Goal: Register for event/course

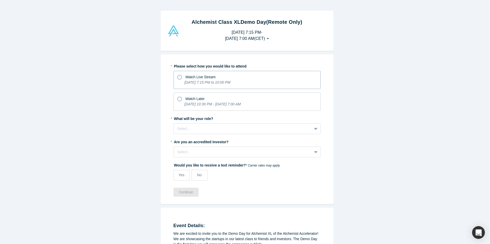
click at [194, 79] on span "Watch Live Stream" at bounding box center [200, 77] width 30 height 4
click at [0, 0] on input "Watch Live Stream [DATE] 7:15 PM to 10:00 PM" at bounding box center [0, 0] width 0 height 0
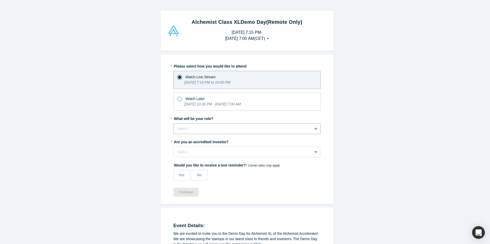
click at [196, 127] on div at bounding box center [242, 129] width 131 height 6
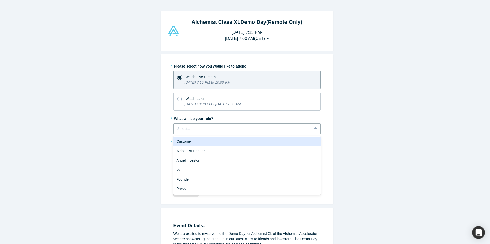
click at [229, 140] on div "Customer" at bounding box center [246, 141] width 147 height 9
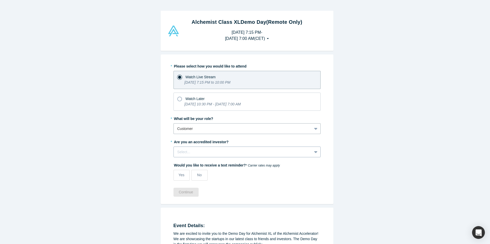
click at [224, 148] on div "Select..." at bounding box center [246, 152] width 147 height 11
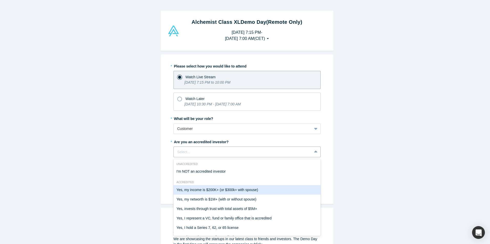
scroll to position [9, 0]
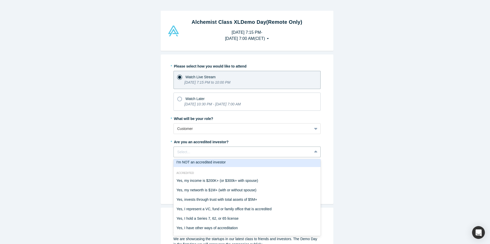
click at [367, 160] on div "Alchemist Class XL Demo Day (Remote Only) [DATE] 7:15 PM - [DATE] 7:00 AM ( CET…" at bounding box center [247, 124] width 494 height 248
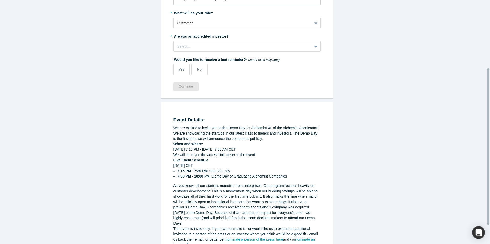
scroll to position [77, 0]
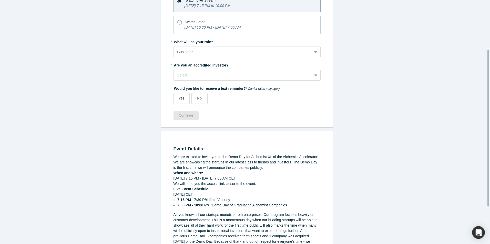
click at [185, 98] on label "Yes" at bounding box center [181, 98] width 16 height 11
click at [0, 0] on input "Yes" at bounding box center [0, 0] width 0 height 0
select select "US"
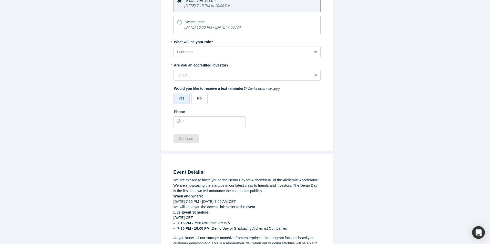
click at [202, 98] on label "No" at bounding box center [199, 98] width 16 height 11
click at [0, 0] on input "No" at bounding box center [0, 0] width 0 height 0
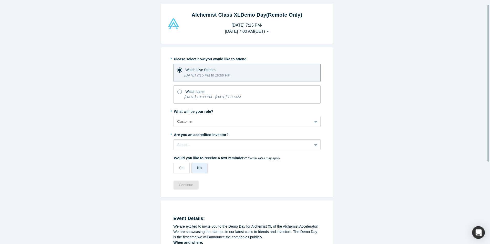
scroll to position [7, 0]
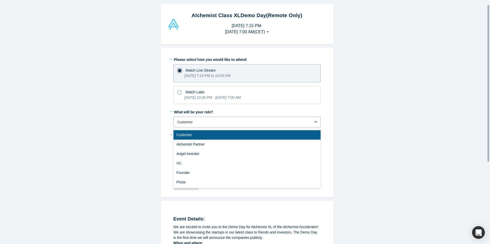
click at [219, 122] on div at bounding box center [242, 122] width 131 height 6
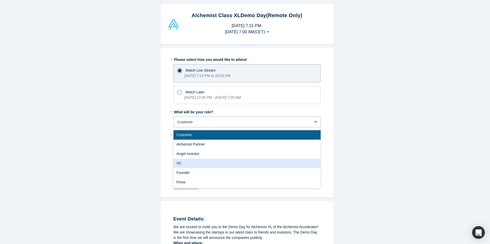
click at [223, 168] on div "VC" at bounding box center [246, 163] width 147 height 9
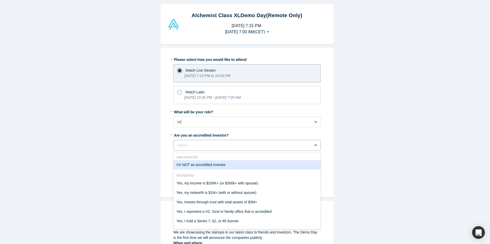
click at [225, 150] on div "Select..." at bounding box center [246, 145] width 147 height 11
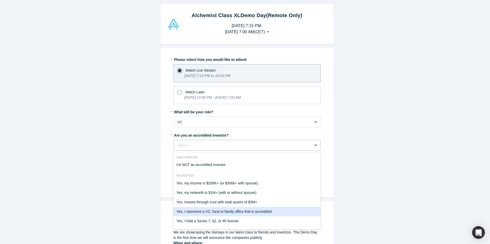
click at [279, 211] on div "Yes, I represent a VC, fund or family office that is accredited" at bounding box center [246, 211] width 147 height 9
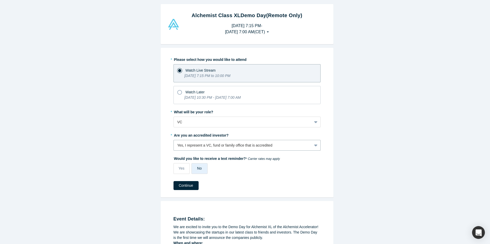
click at [348, 171] on div "Alchemist Class XL Demo Day (Remote Only) [DATE] 7:15 PM - [DATE] 7:00 AM ( CET…" at bounding box center [247, 124] width 494 height 248
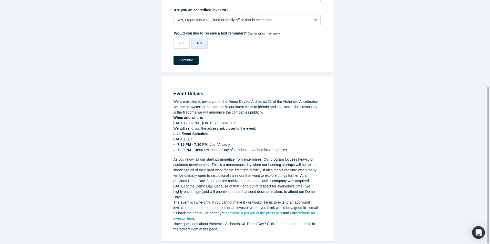
scroll to position [135, 0]
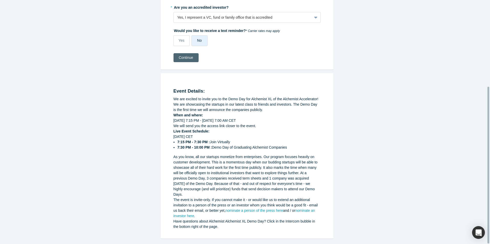
click at [182, 58] on button "Continue" at bounding box center [185, 57] width 25 height 9
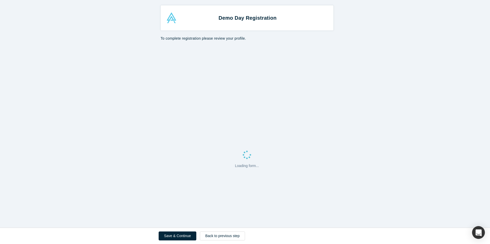
select select "US"
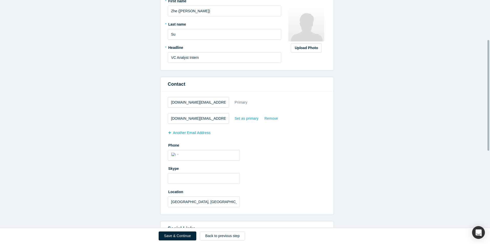
scroll to position [205, 0]
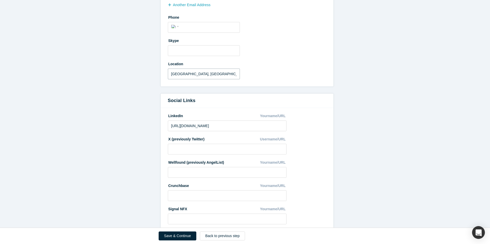
click at [205, 73] on input "[GEOGRAPHIC_DATA], [GEOGRAPHIC_DATA]" at bounding box center [204, 74] width 72 height 11
drag, startPoint x: 150, startPoint y: 76, endPoint x: 144, endPoint y: 76, distance: 5.6
click at [144, 76] on form "All fields marked with * are required. General * First name Zhe ([PERSON_NAME])…" at bounding box center [247, 47] width 494 height 415
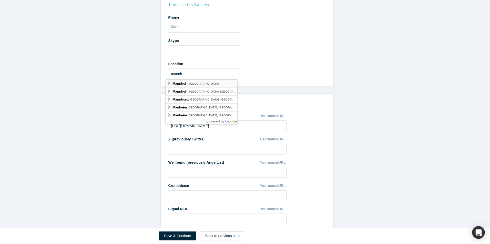
type input "[GEOGRAPHIC_DATA], [GEOGRAPHIC_DATA]"
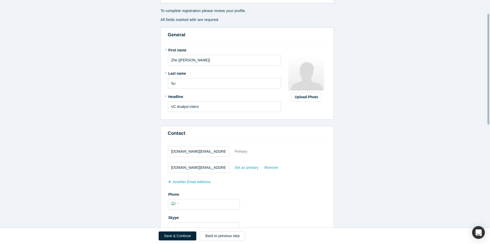
scroll to position [0, 0]
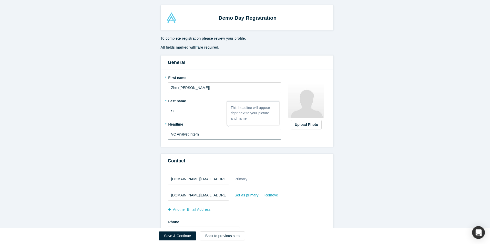
drag, startPoint x: 206, startPoint y: 137, endPoint x: 166, endPoint y: 137, distance: 39.7
click at [168, 137] on input "VC Analyst Intern" at bounding box center [224, 134] width 113 height 11
type input "CVC"
click at [174, 236] on button "Save & Continue" at bounding box center [178, 236] width 38 height 9
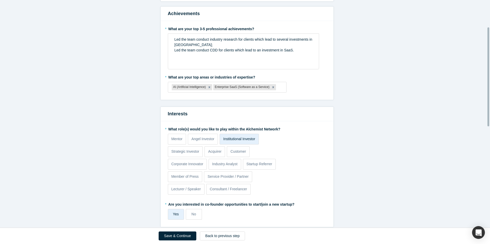
scroll to position [77, 0]
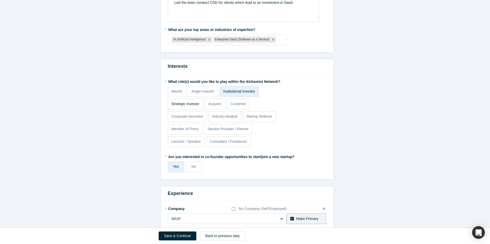
click at [188, 105] on p "Strategic Investor" at bounding box center [185, 103] width 28 height 5
click at [0, 0] on input "Strategic Investor" at bounding box center [0, 0] width 0 height 0
click at [210, 115] on label "Industry Analyst" at bounding box center [225, 116] width 33 height 11
click at [0, 0] on input "Industry Analyst" at bounding box center [0, 0] width 0 height 0
click at [199, 116] on p "Corporate Innovator" at bounding box center [187, 116] width 32 height 5
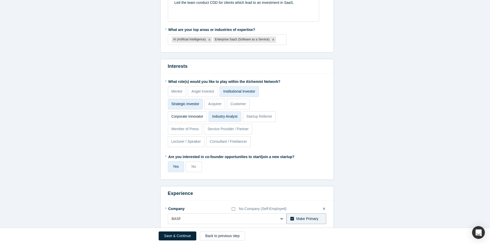
click at [0, 0] on input "Corporate Innovator" at bounding box center [0, 0] width 0 height 0
click at [241, 92] on p "Institutional Investor" at bounding box center [239, 91] width 32 height 5
click at [0, 0] on input "Institutional Investor" at bounding box center [0, 0] width 0 height 0
click at [208, 105] on p "Acquirer" at bounding box center [214, 103] width 13 height 5
click at [0, 0] on input "Acquirer" at bounding box center [0, 0] width 0 height 0
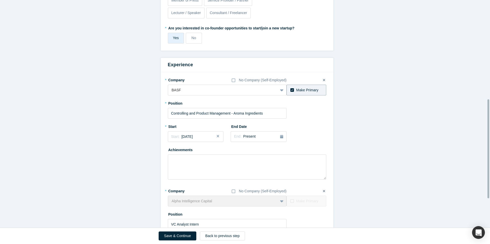
scroll to position [231, 0]
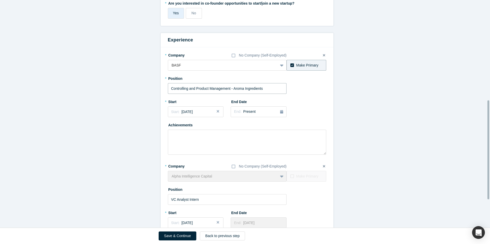
click at [253, 89] on input "Controlling and Product Management - Aroma Ingredients" at bounding box center [227, 88] width 119 height 11
click at [271, 88] on input "Controlling and Product Management - Aroma Ingredients" at bounding box center [227, 88] width 119 height 11
drag, startPoint x: 276, startPoint y: 88, endPoint x: 149, endPoint y: 88, distance: 126.6
click at [149, 88] on form "Achievements * What are your top 3-5 professional achievements? Led the team co…" at bounding box center [247, 45] width 494 height 480
drag, startPoint x: 216, startPoint y: 92, endPoint x: 187, endPoint y: 92, distance: 29.5
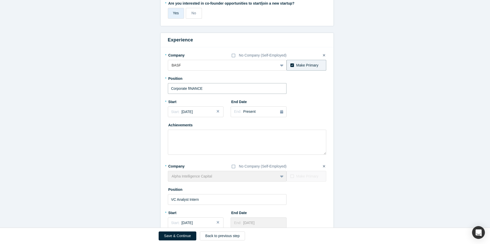
click at [187, 92] on input "Corporate fINANCE" at bounding box center [227, 88] width 119 height 11
type input "Corporate Finance"
click at [216, 110] on button "Close" at bounding box center [220, 112] width 8 height 11
click at [214, 111] on div "Start: ..." at bounding box center [195, 112] width 49 height 6
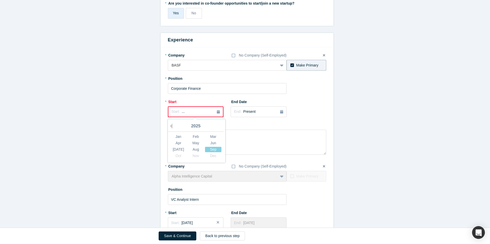
click at [168, 123] on div "2025" at bounding box center [196, 126] width 56 height 11
click at [169, 124] on button "Previous Year" at bounding box center [169, 126] width 5 height 5
click at [179, 153] on div "Oct" at bounding box center [178, 155] width 16 height 5
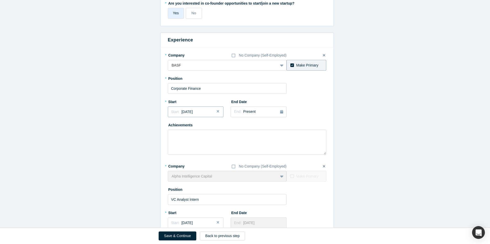
click at [174, 113] on span "Start:" at bounding box center [175, 112] width 8 height 4
click at [170, 127] on button "Previous Year" at bounding box center [169, 126] width 5 height 5
click at [180, 155] on div "Oct" at bounding box center [178, 155] width 16 height 5
click at [146, 131] on form "Achievements * What are your top 3-5 professional achievements? Led the team co…" at bounding box center [247, 45] width 494 height 480
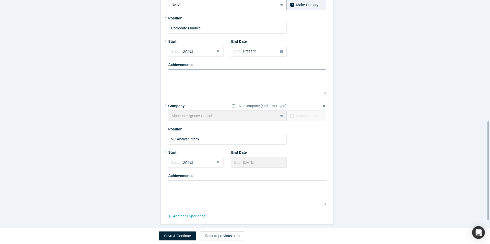
scroll to position [295, 0]
click at [215, 137] on input "VC Analyst Intern" at bounding box center [227, 139] width 119 height 11
drag, startPoint x: 233, startPoint y: 137, endPoint x: 154, endPoint y: 136, distance: 78.9
click at [185, 137] on input "text" at bounding box center [227, 139] width 119 height 11
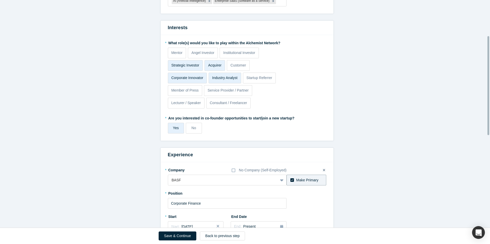
scroll to position [0, 0]
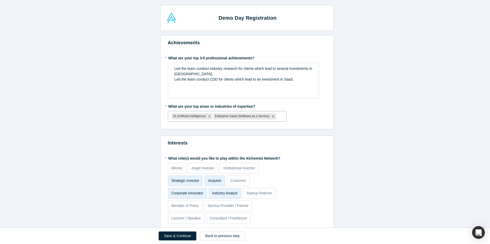
type input "Investor"
click at [277, 117] on div at bounding box center [280, 116] width 6 height 6
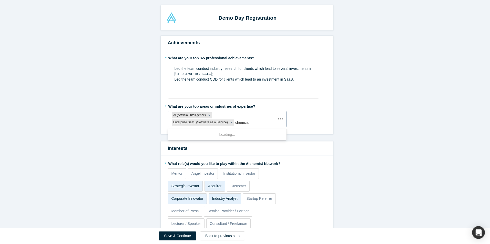
type input "chemical"
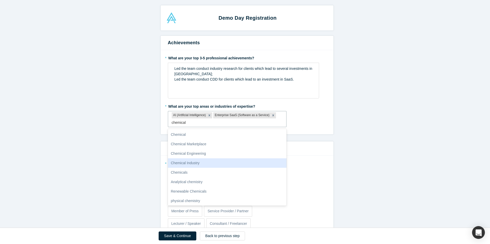
click at [217, 164] on div "Chemical Industry" at bounding box center [227, 163] width 119 height 9
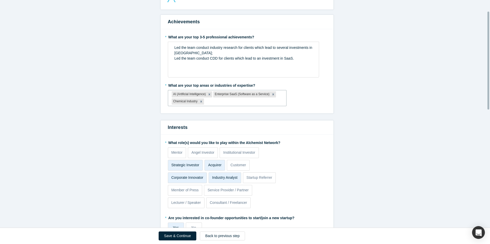
scroll to position [18, 0]
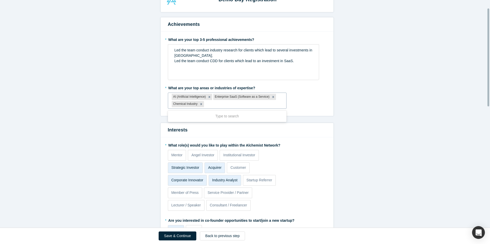
click at [270, 104] on div at bounding box center [244, 104] width 78 height 6
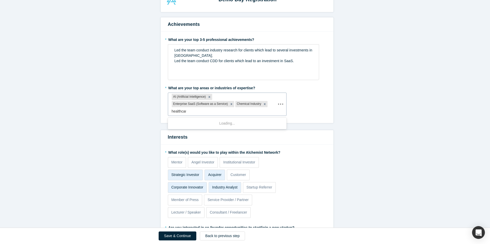
type input "healthcare"
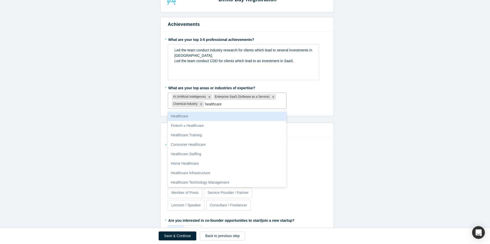
click at [246, 115] on div "Healthcare" at bounding box center [227, 116] width 119 height 9
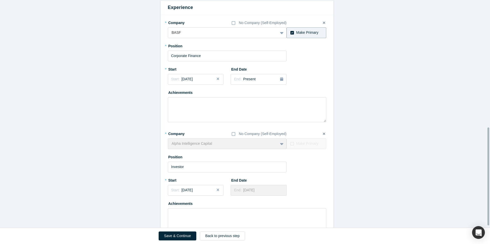
scroll to position [300, 0]
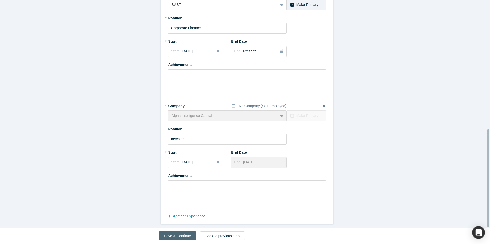
click at [182, 237] on button "Save & Continue" at bounding box center [178, 236] width 38 height 9
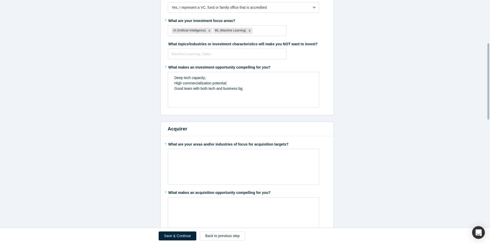
scroll to position [231, 0]
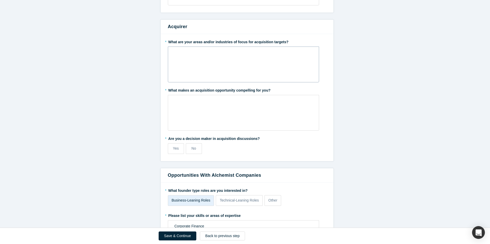
click at [227, 54] on div "rdw-editor" at bounding box center [243, 52] width 138 height 5
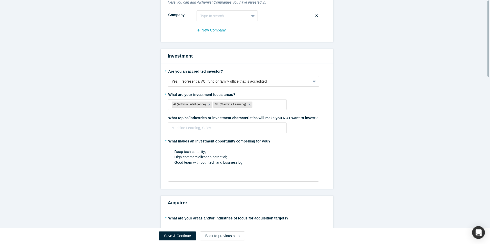
scroll to position [0, 0]
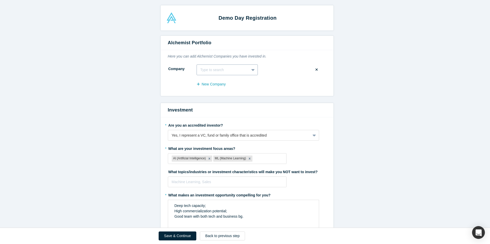
click at [224, 69] on div at bounding box center [222, 70] width 45 height 6
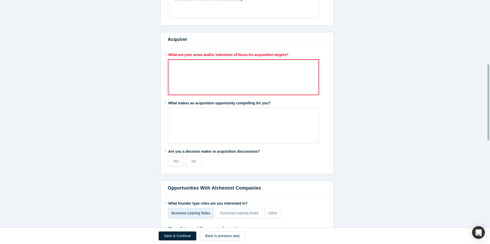
scroll to position [143, 0]
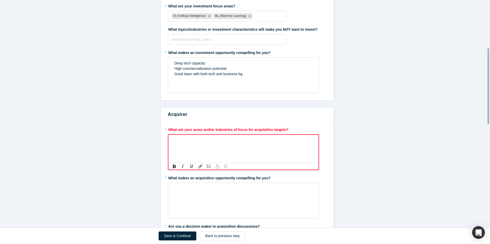
click at [243, 140] on div "rdw-editor" at bounding box center [244, 140] width 138 height 5
click at [250, 142] on div "rdw-editor" at bounding box center [244, 140] width 138 height 5
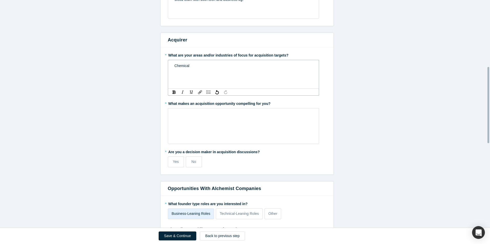
scroll to position [219, 0]
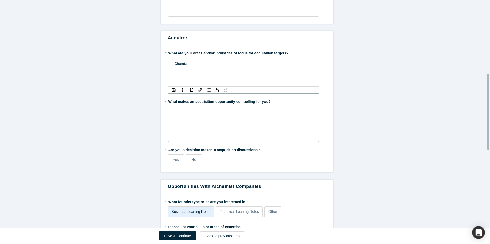
click at [253, 121] on div "rdw-wrapper" at bounding box center [243, 124] width 151 height 36
click at [196, 160] on label "No" at bounding box center [194, 160] width 16 height 11
click at [0, 0] on input "No" at bounding box center [0, 0] width 0 height 0
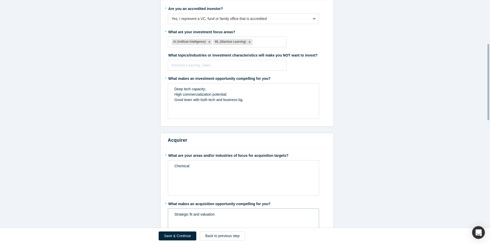
scroll to position [142, 0]
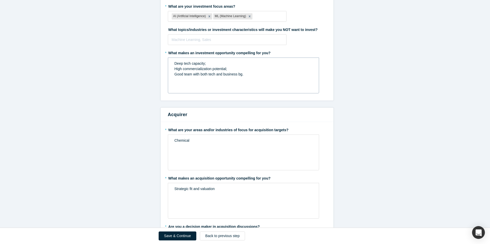
click at [202, 68] on span "High commercialization potential;" at bounding box center [200, 69] width 53 height 4
click at [228, 68] on div "High commercialization potential;" at bounding box center [243, 68] width 138 height 5
drag, startPoint x: 235, startPoint y: 68, endPoint x: 239, endPoint y: 69, distance: 3.9
click at [235, 69] on div "High commercialization potential;" at bounding box center [243, 68] width 138 height 5
drag, startPoint x: 252, startPoint y: 69, endPoint x: 247, endPoint y: 76, distance: 8.0
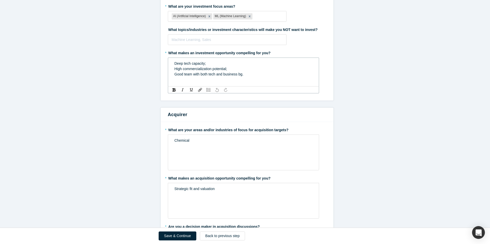
click at [252, 69] on div "High commercialization potential;" at bounding box center [243, 68] width 138 height 5
click at [247, 76] on div "Good team with both tech and business bg." at bounding box center [243, 74] width 138 height 5
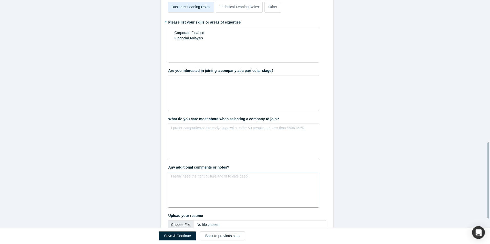
scroll to position [450, 0]
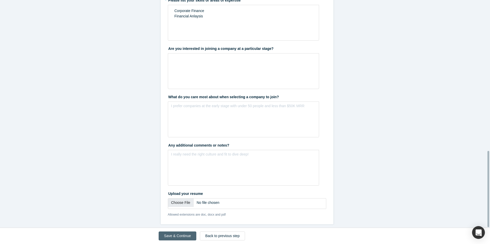
click at [187, 236] on button "Save & Continue" at bounding box center [178, 236] width 38 height 9
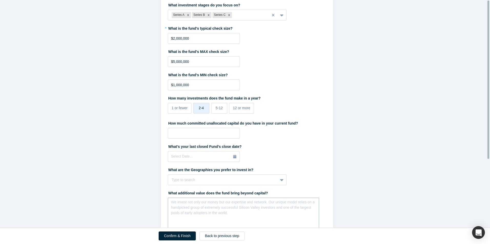
scroll to position [0, 0]
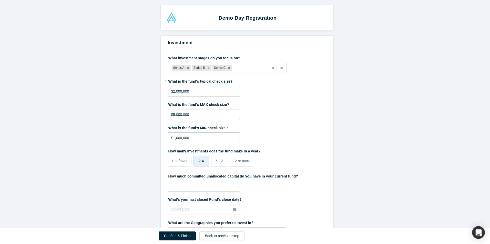
click at [175, 136] on input "$1,000,000" at bounding box center [204, 138] width 72 height 11
drag, startPoint x: 180, startPoint y: 137, endPoint x: 170, endPoint y: 137, distance: 9.5
click at [170, 137] on input "$1,000,000" at bounding box center [204, 138] width 72 height 11
click at [273, 127] on label "What is the fund's MIN check size?" at bounding box center [247, 127] width 158 height 7
click at [181, 139] on input "$5,000" at bounding box center [204, 138] width 72 height 11
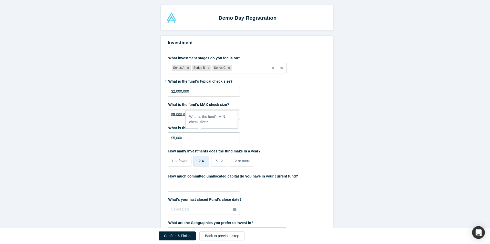
click at [172, 139] on input "$5,000" at bounding box center [204, 138] width 72 height 11
type input "$500,000"
click at [298, 117] on div "What is the fund's MAX check size? $5,000,000" at bounding box center [247, 110] width 158 height 20
click at [252, 66] on div at bounding box center [249, 68] width 32 height 6
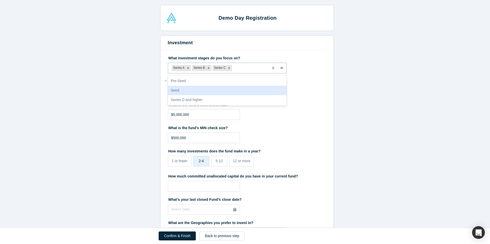
click at [226, 92] on div "Seed" at bounding box center [227, 90] width 119 height 9
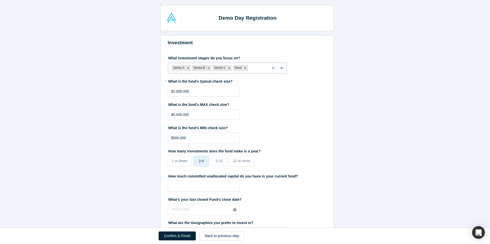
click at [252, 69] on div at bounding box center [257, 68] width 16 height 6
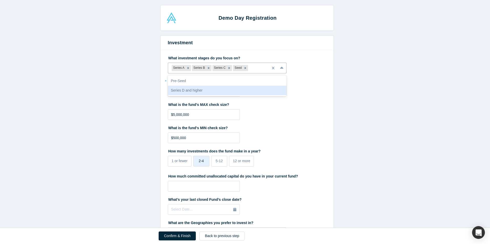
click at [340, 97] on form "Investment What investment stages do you focus on? option Seed, selected. 2 res…" at bounding box center [247, 177] width 494 height 283
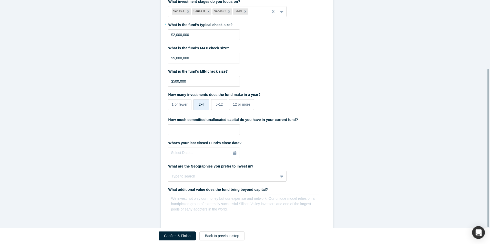
scroll to position [98, 0]
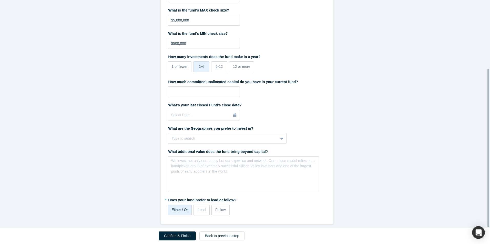
drag, startPoint x: 189, startPoint y: 238, endPoint x: 203, endPoint y: 226, distance: 17.6
click at [189, 238] on button "Confirm & Finish" at bounding box center [177, 236] width 37 height 9
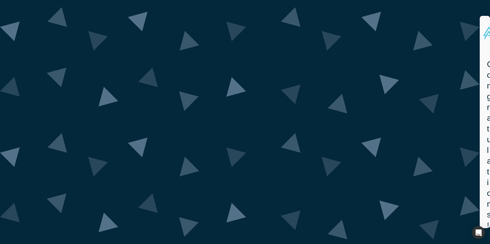
drag, startPoint x: 390, startPoint y: 90, endPoint x: 381, endPoint y: 49, distance: 42.7
click at [480, 89] on div "Congratulations! Thank you for registering for the Alchemist Accelerator Demo D…" at bounding box center [487, 142] width 14 height 181
